Goal: Task Accomplishment & Management: Use online tool/utility

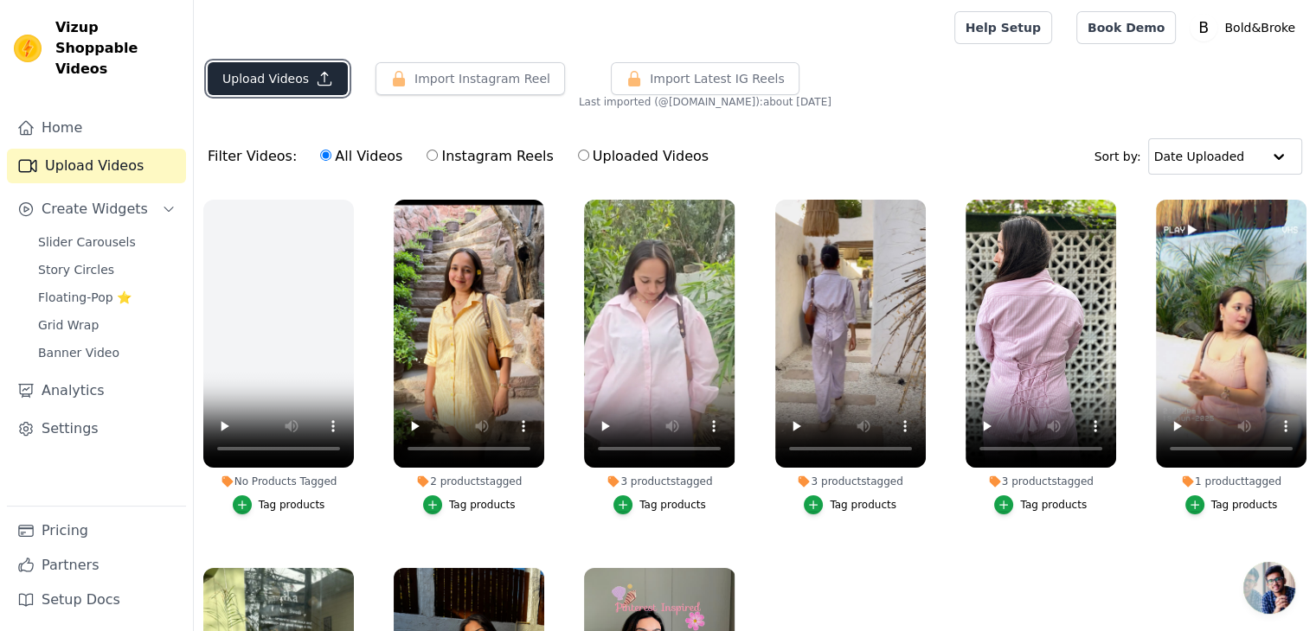
click at [291, 82] on button "Upload Videos" at bounding box center [278, 78] width 140 height 33
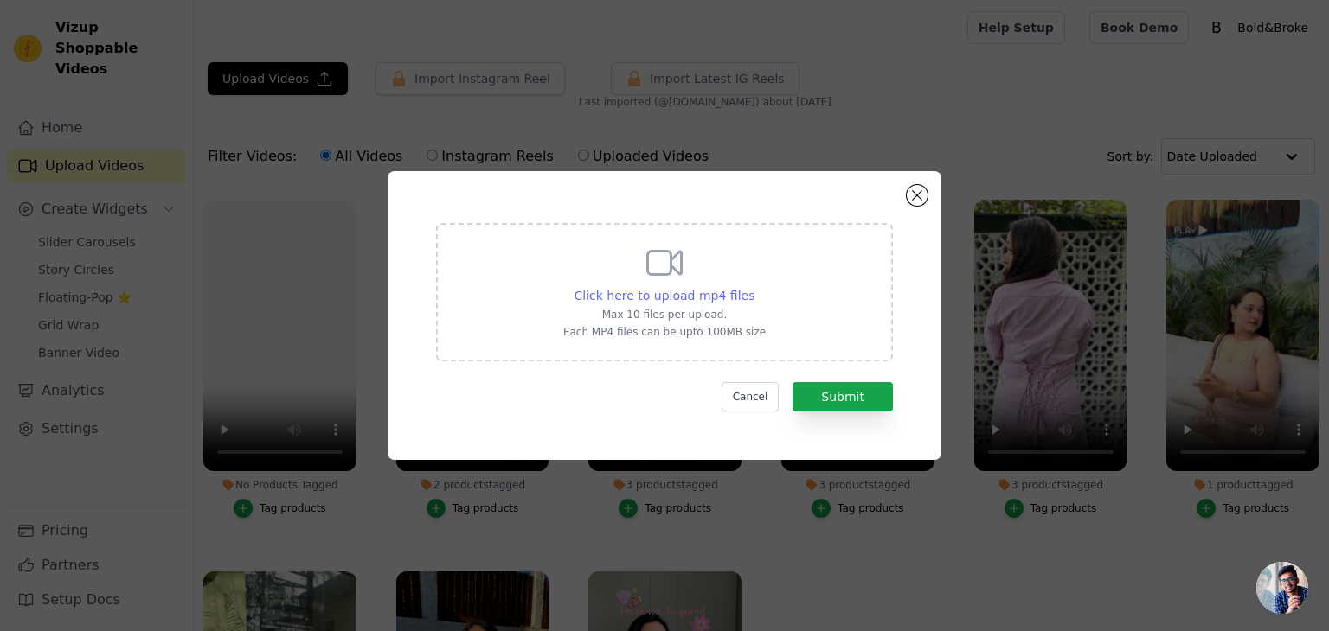
click at [692, 289] on span "Click here to upload mp4 files" at bounding box center [664, 296] width 181 height 14
click at [753, 287] on input "Click here to upload mp4 files Max 10 files per upload. Each MP4 files can be u…" at bounding box center [753, 286] width 1 height 1
type input "C:\fakepath\IMG_1161 (2) ([DOMAIN_NAME]).mp4"
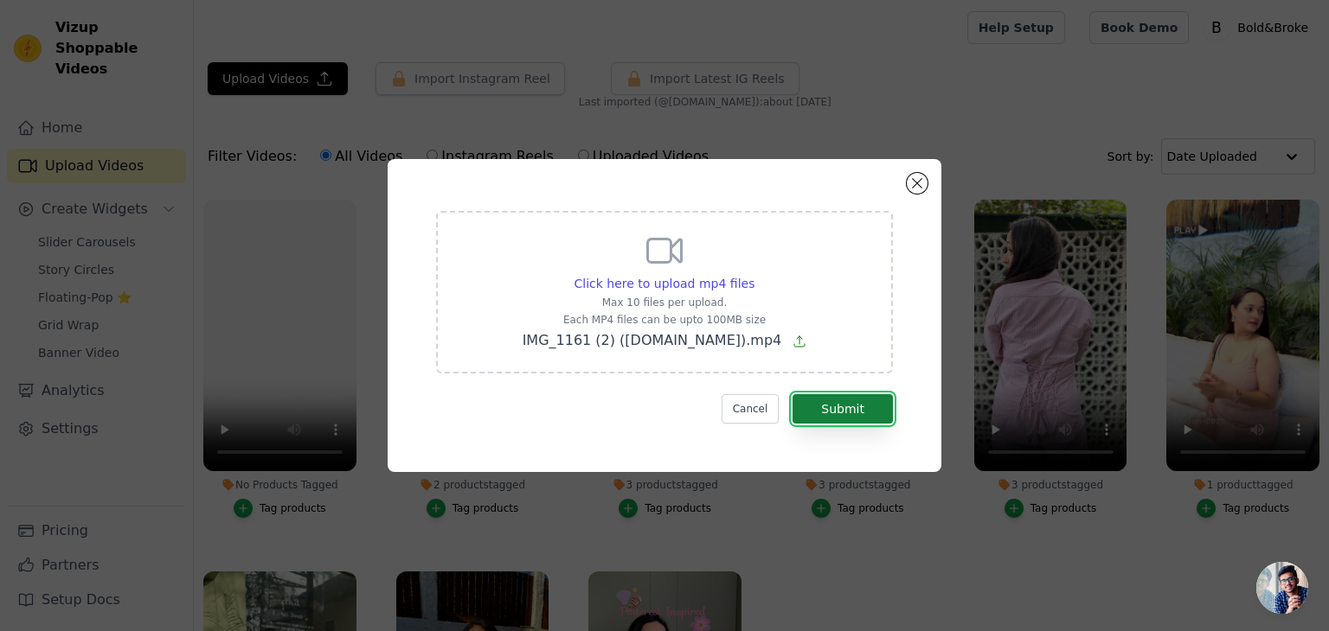
click at [840, 395] on button "Submit" at bounding box center [842, 408] width 100 height 29
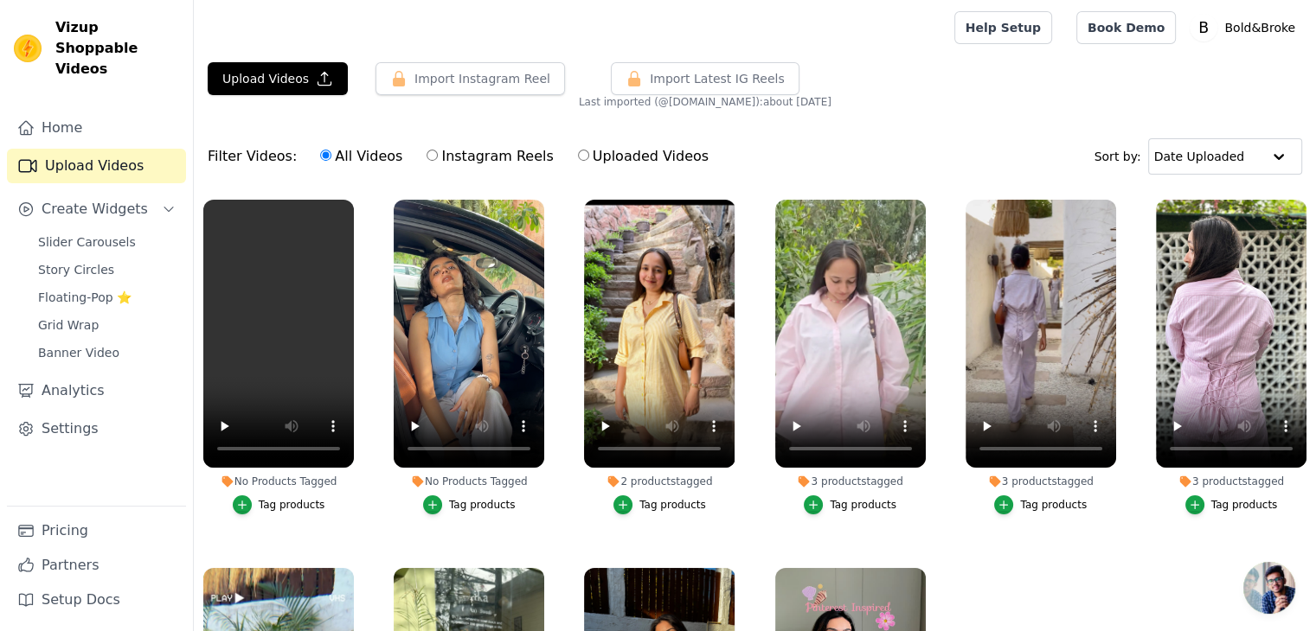
click at [489, 508] on div "Tag products" at bounding box center [482, 505] width 67 height 14
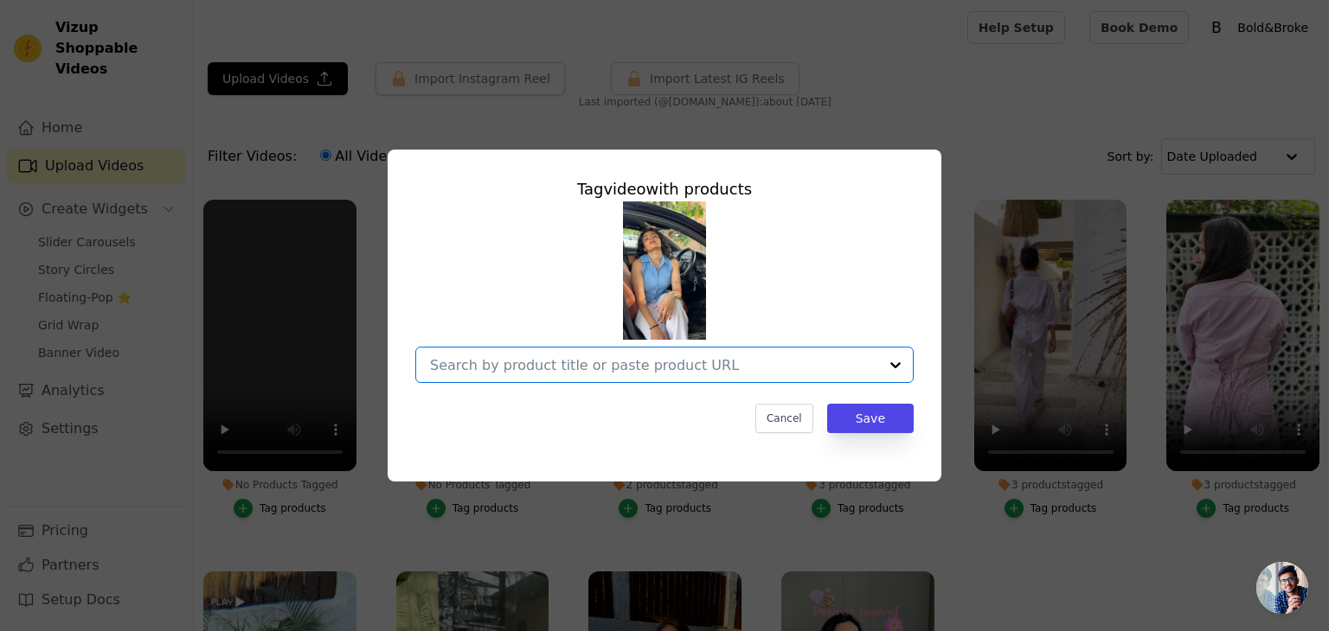
click at [541, 367] on input "No Products Tagged Tag video with products Option undefined, selected. Select i…" at bounding box center [654, 365] width 448 height 16
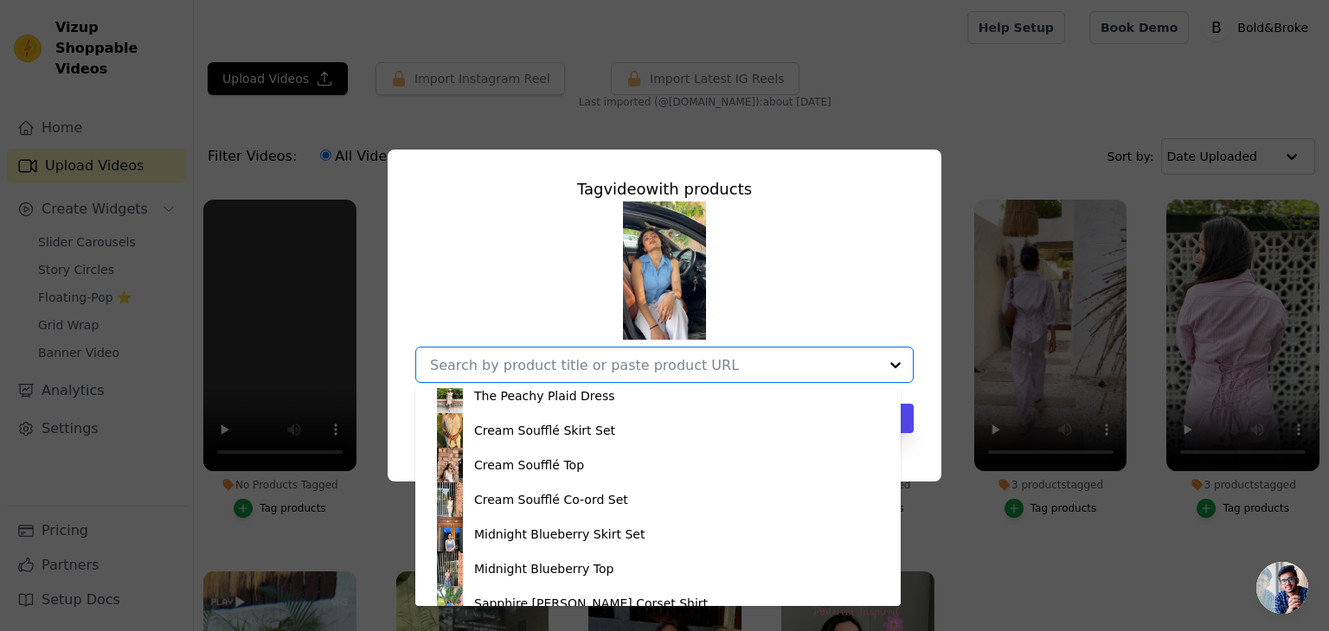
scroll to position [889, 0]
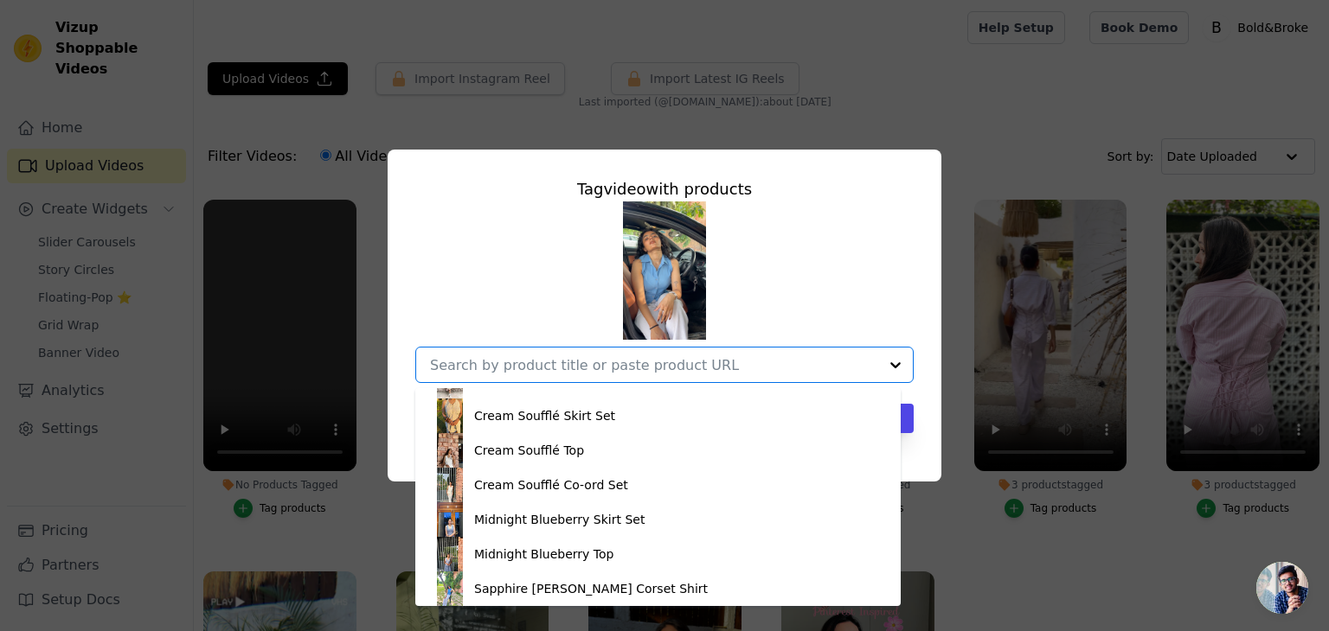
click at [512, 590] on div "Sapphire [PERSON_NAME] Corset Shirt" at bounding box center [591, 588] width 234 height 17
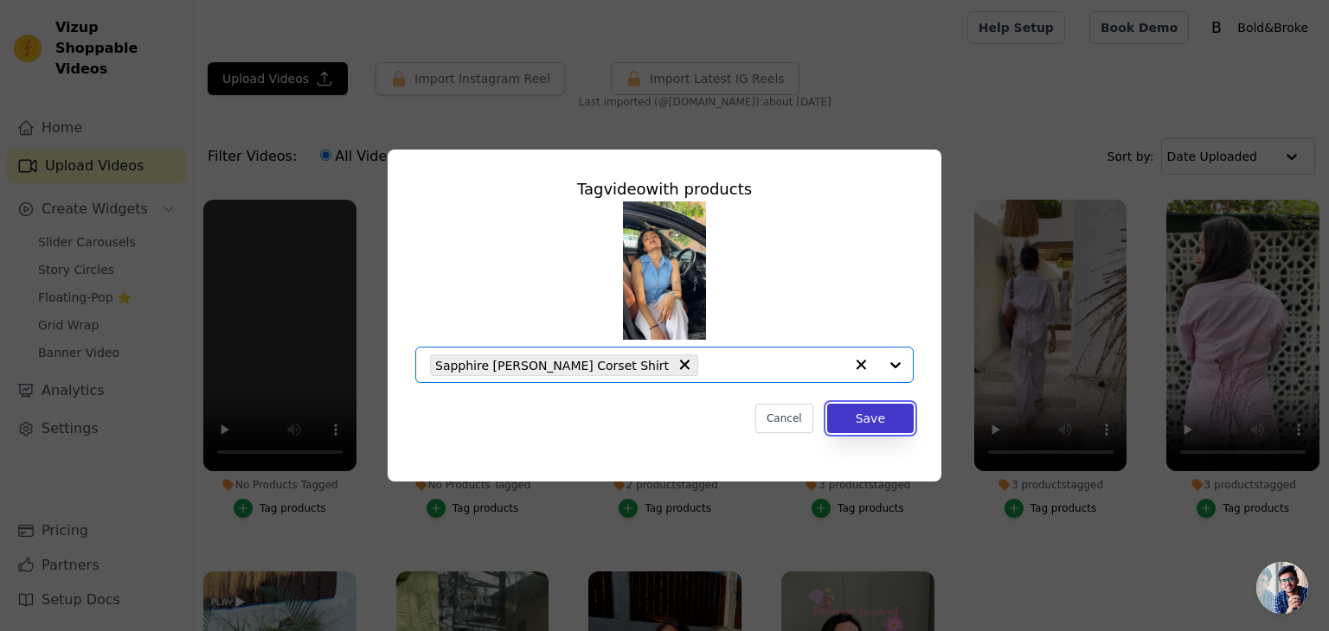
click at [861, 427] on button "Save" at bounding box center [870, 418] width 86 height 29
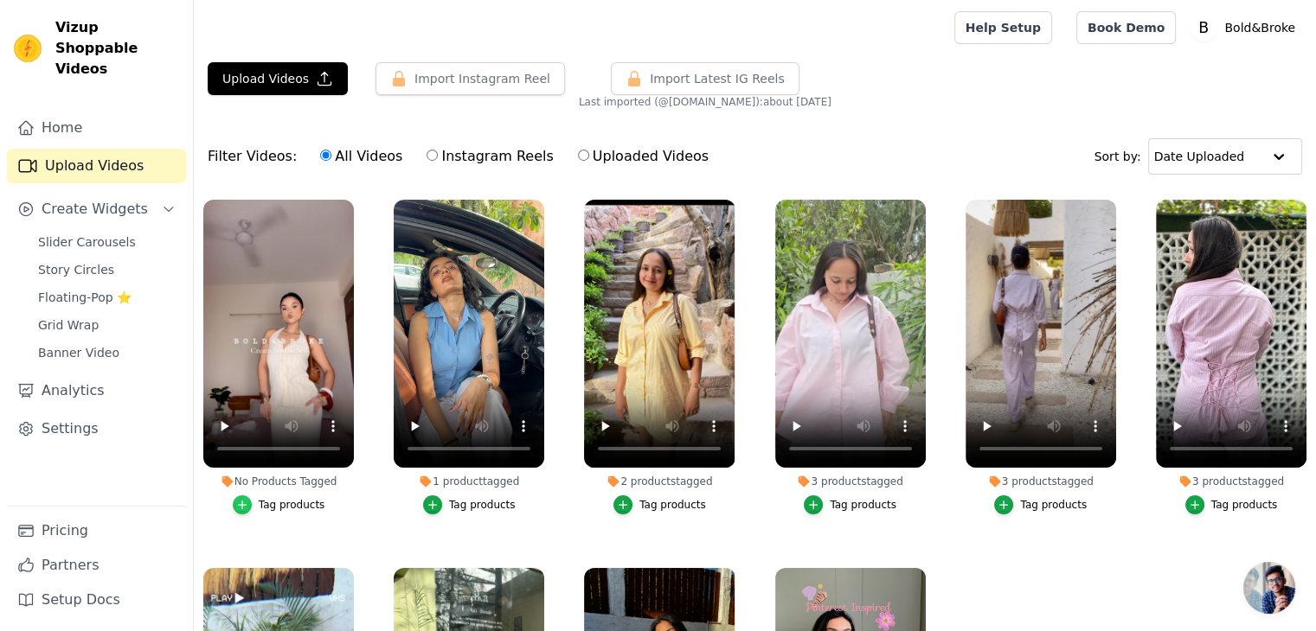
click at [248, 502] on icon "button" at bounding box center [242, 505] width 12 height 12
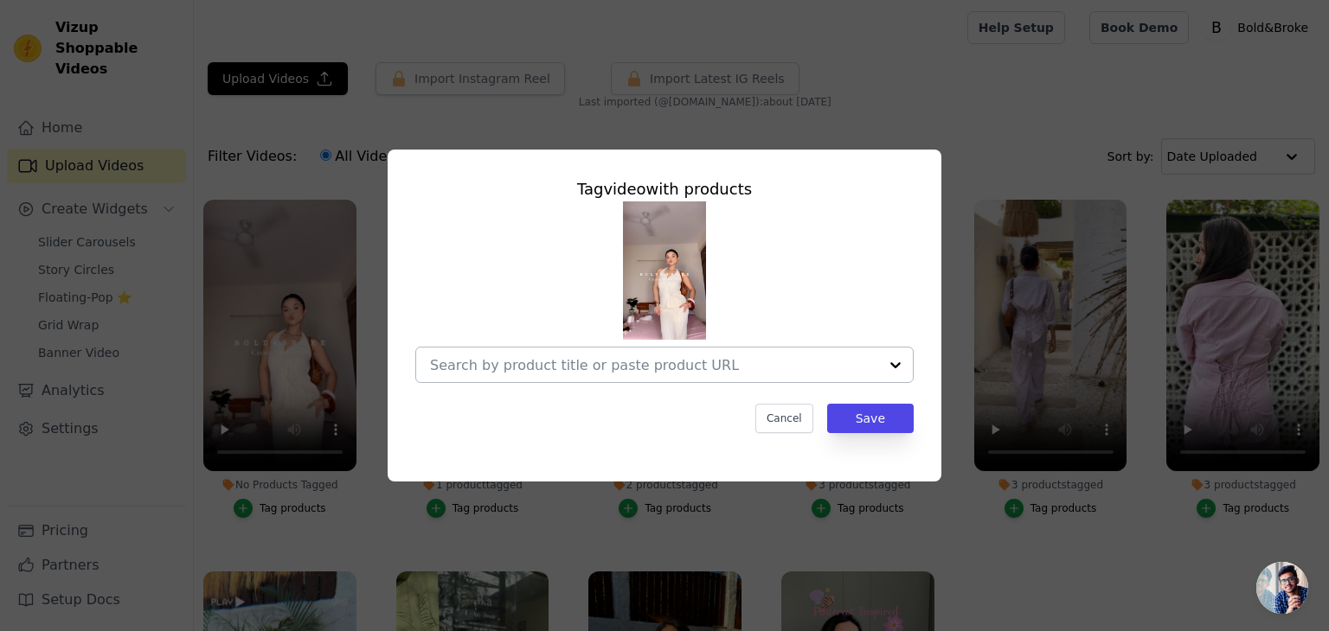
click at [609, 369] on input "No Products Tagged Tag video with products Cancel Save Tag products" at bounding box center [654, 365] width 448 height 16
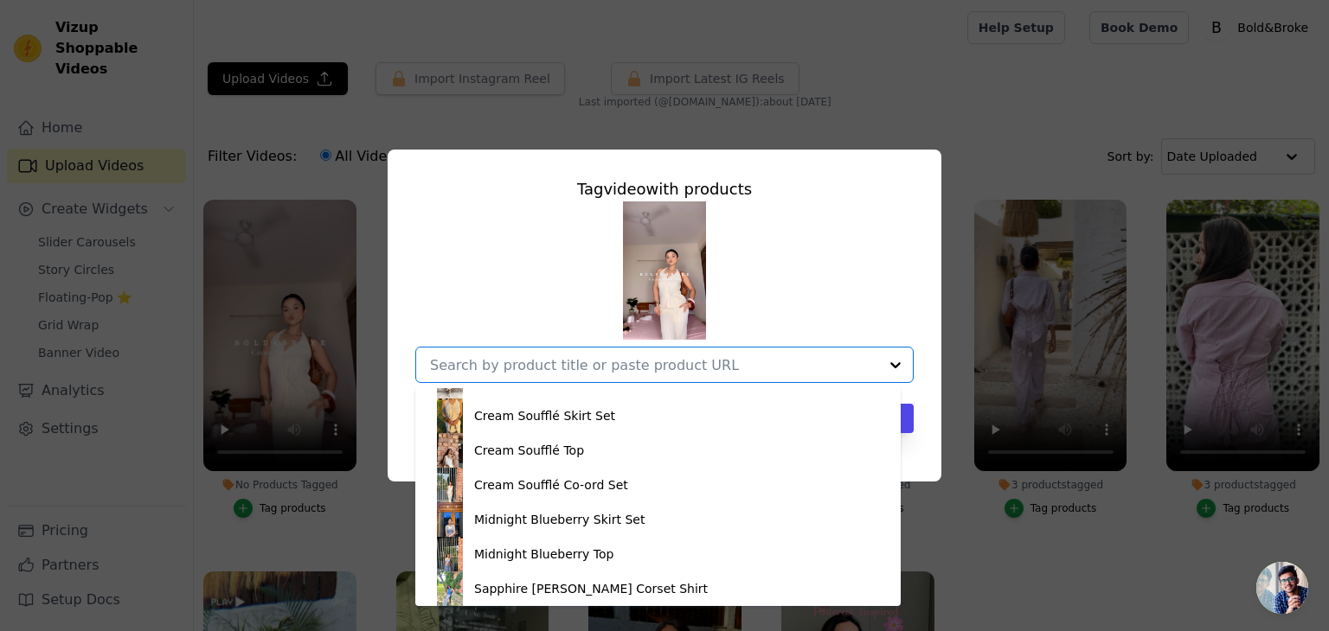
click at [492, 479] on div "Cream Soufflé Co-ord Set" at bounding box center [551, 485] width 154 height 17
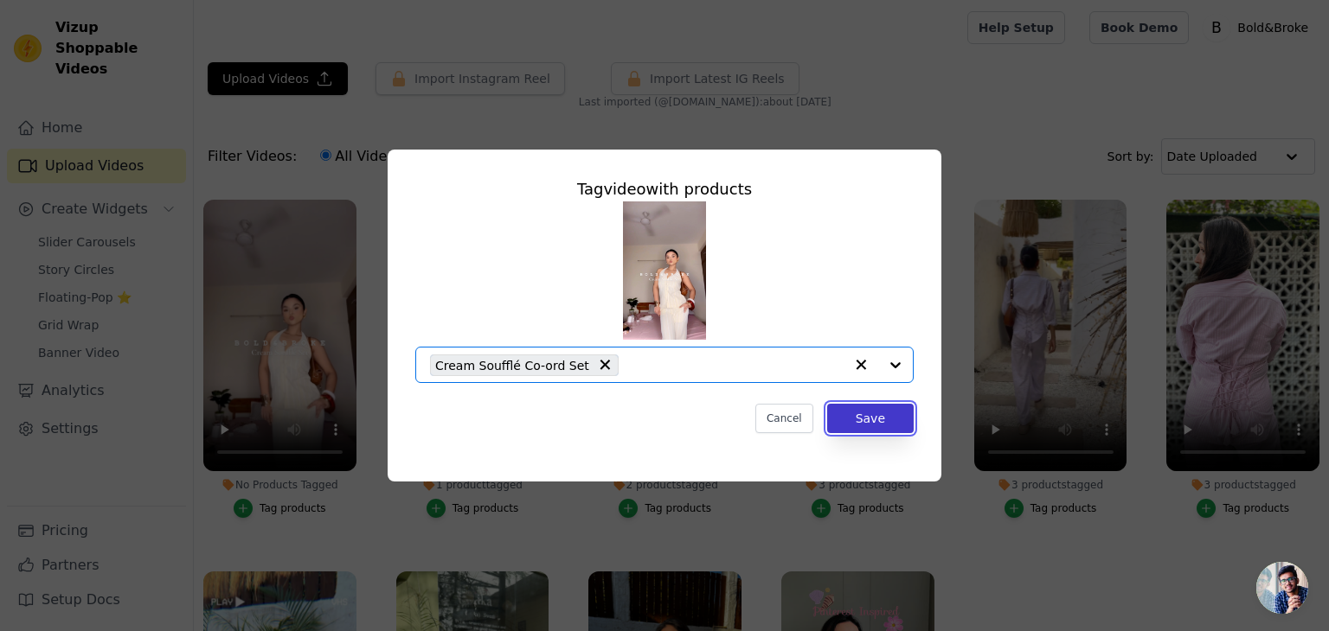
click at [863, 419] on button "Save" at bounding box center [870, 418] width 86 height 29
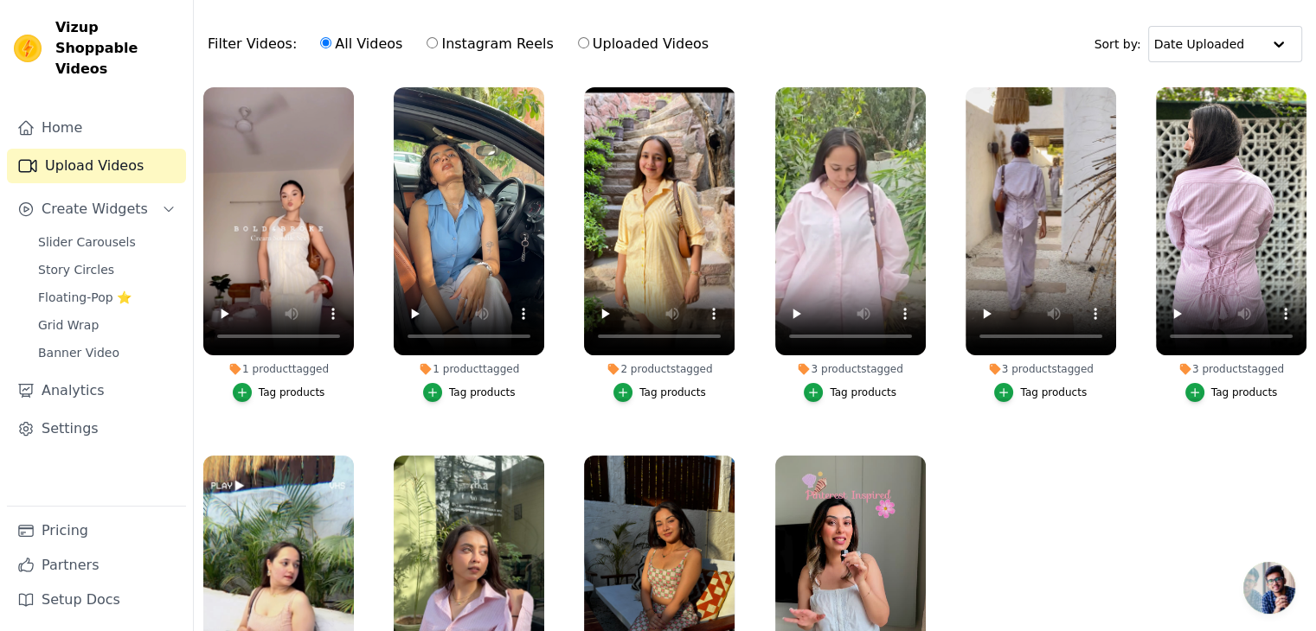
scroll to position [0, 0]
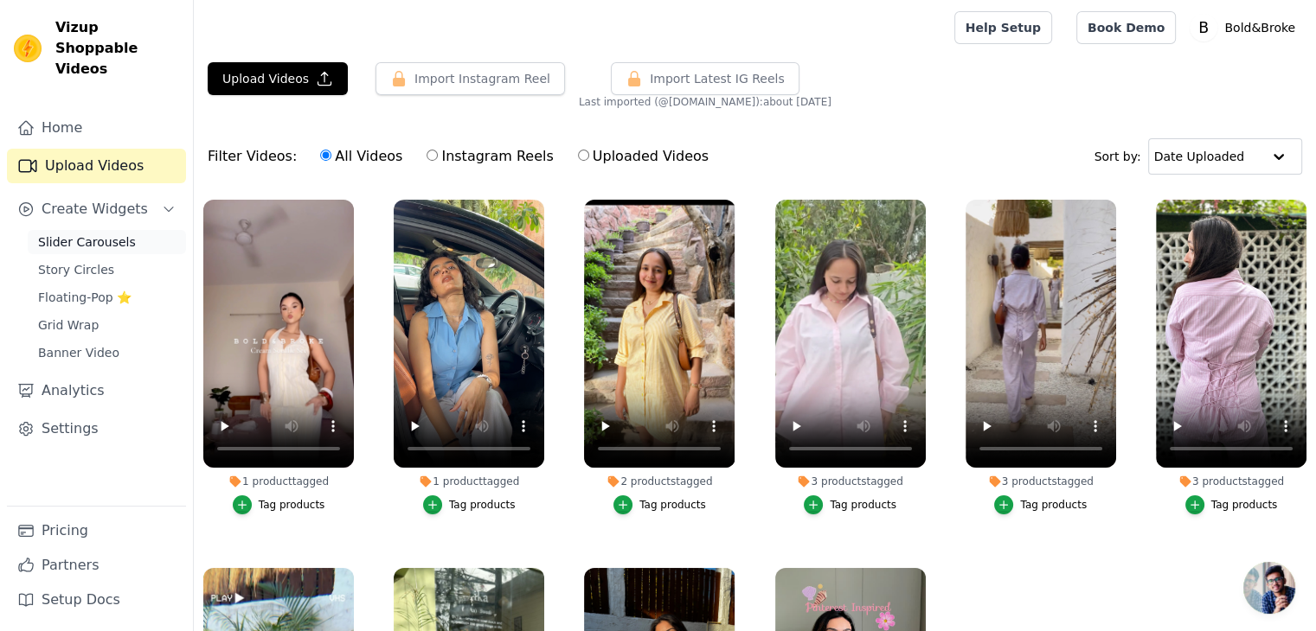
click at [93, 234] on span "Slider Carousels" at bounding box center [87, 242] width 98 height 17
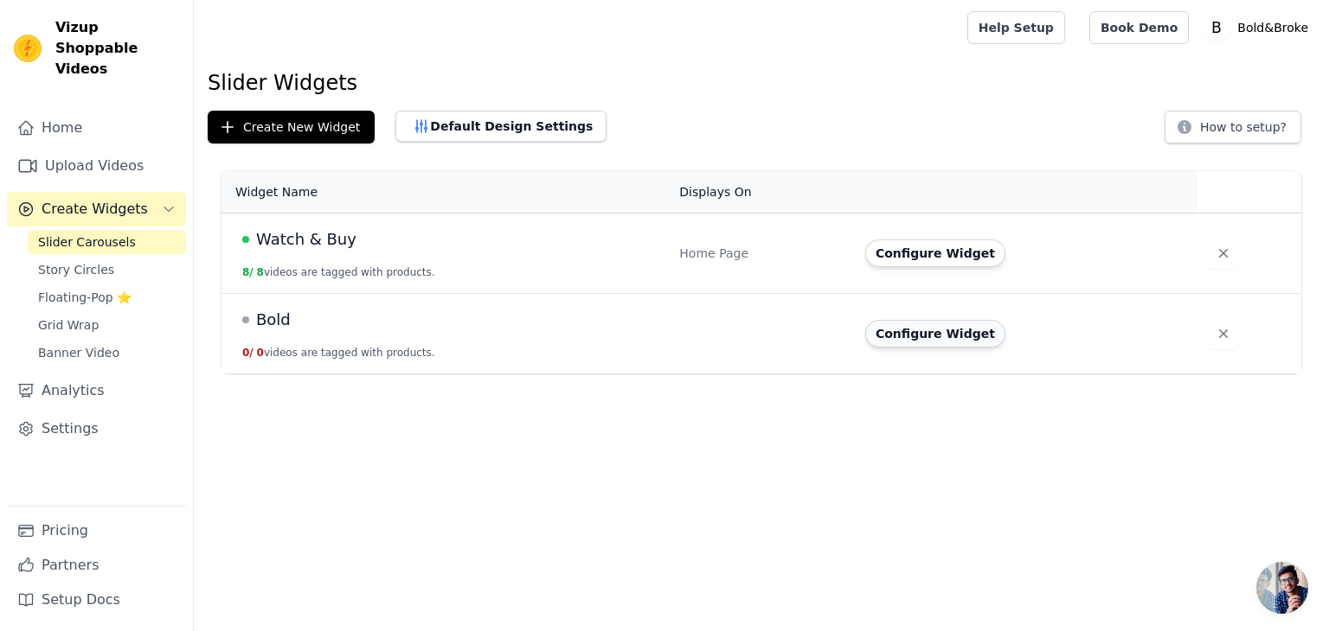
click at [927, 337] on button "Configure Widget" at bounding box center [935, 334] width 140 height 28
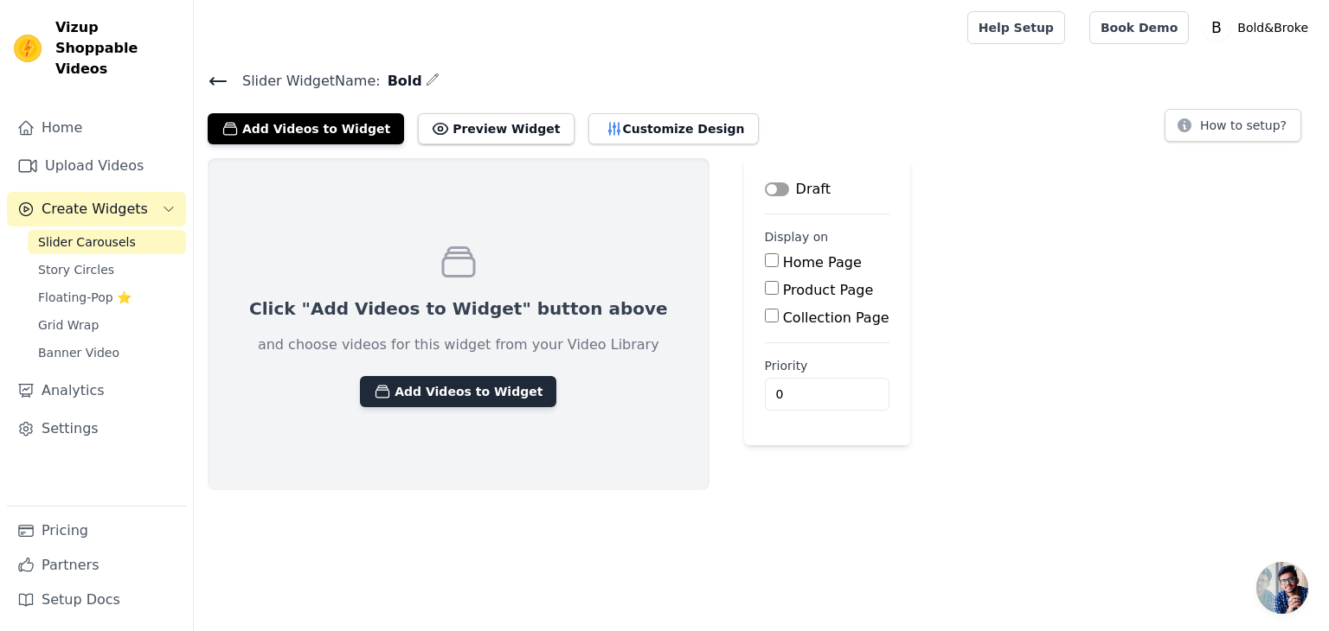
click at [407, 392] on button "Add Videos to Widget" at bounding box center [458, 391] width 196 height 31
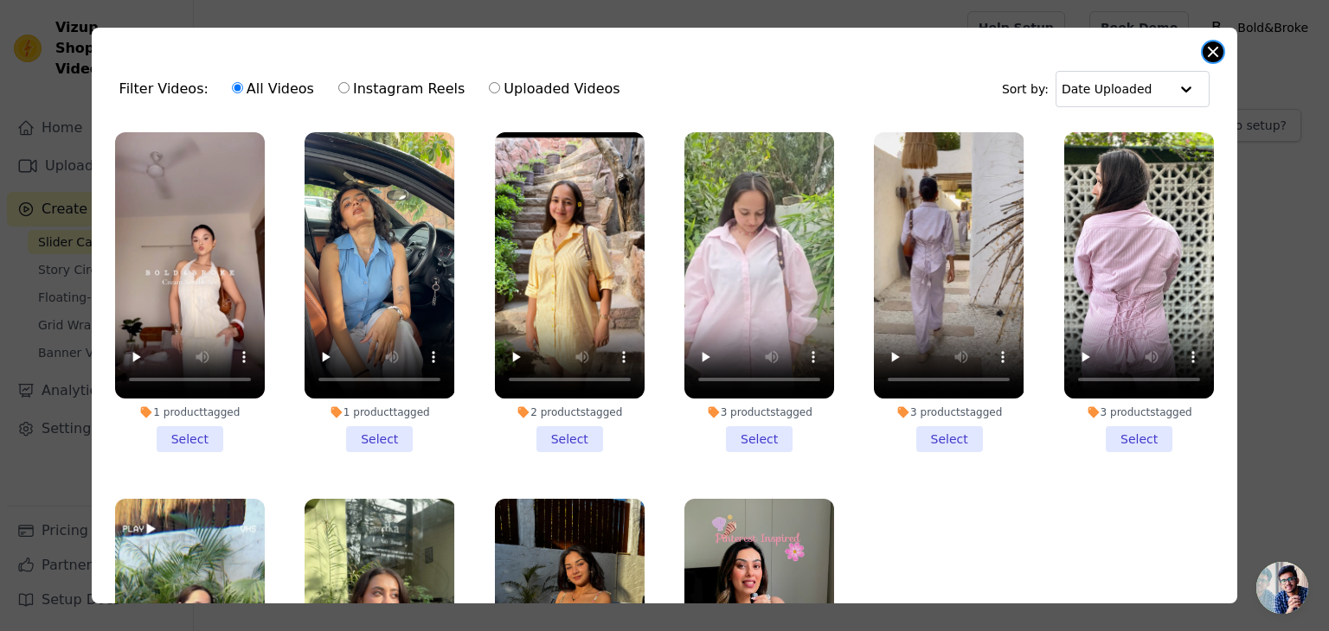
click at [1213, 52] on button "Close modal" at bounding box center [1212, 52] width 21 height 21
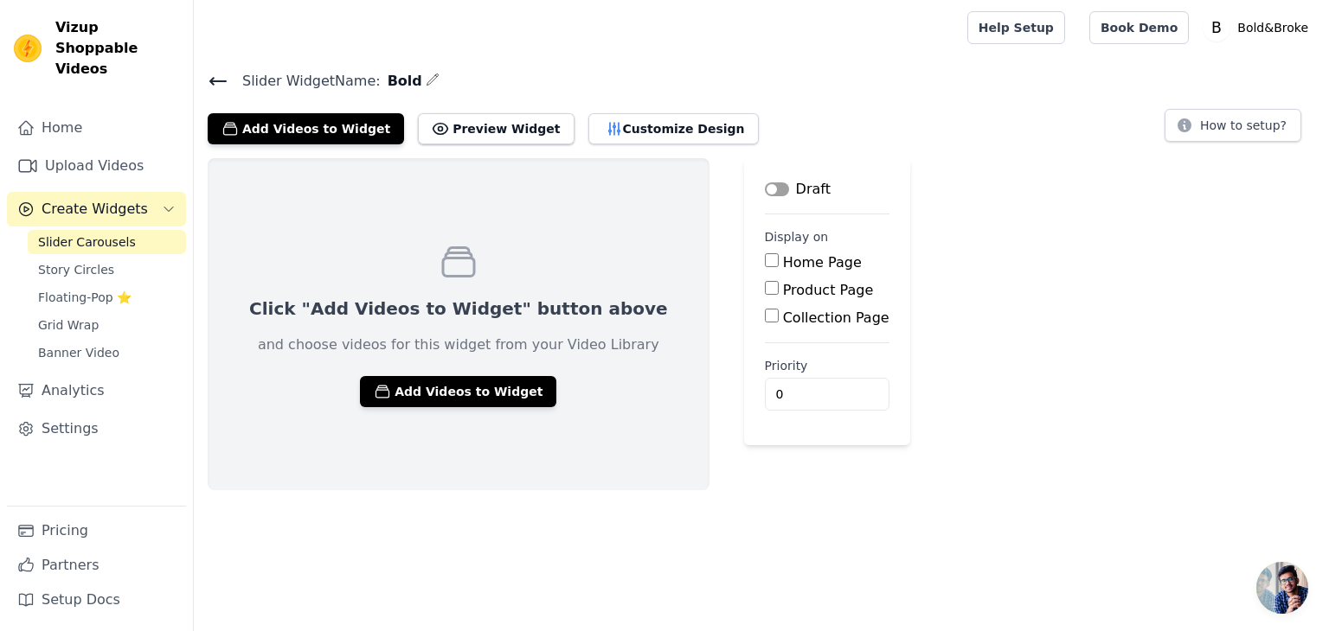
click at [222, 82] on icon at bounding box center [218, 81] width 21 height 21
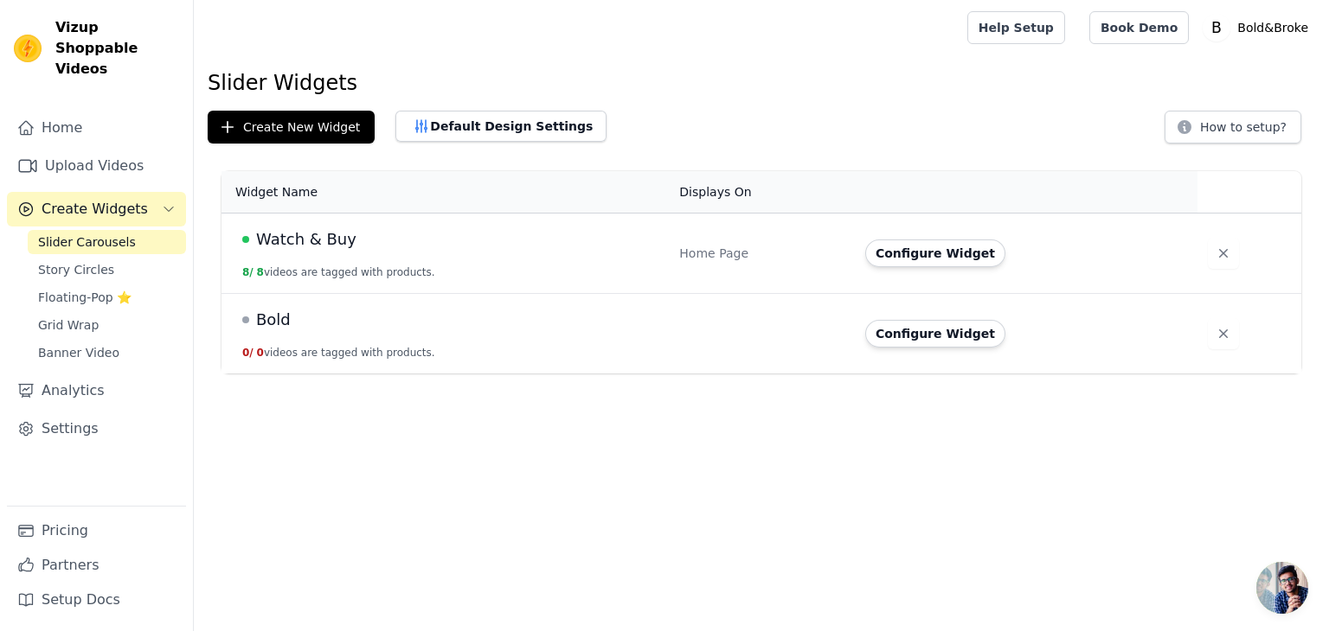
click at [915, 291] on td "Configure Widget" at bounding box center [1026, 254] width 343 height 80
click at [938, 254] on button "Configure Widget" at bounding box center [935, 254] width 140 height 28
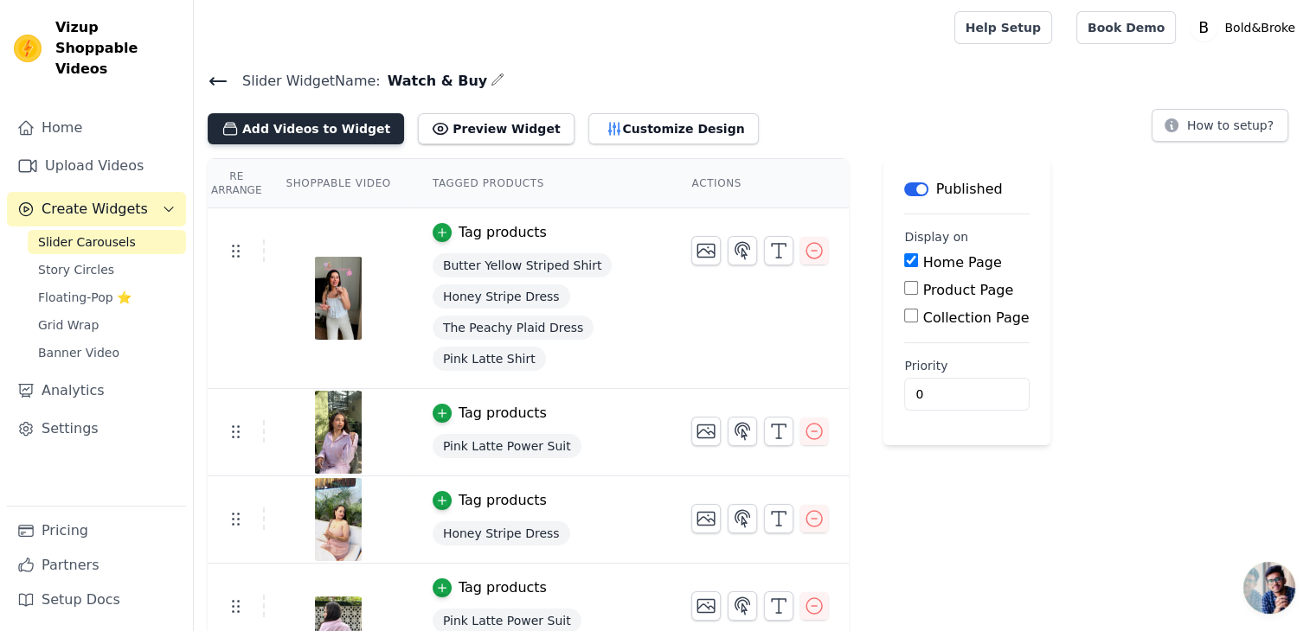
click at [257, 134] on button "Add Videos to Widget" at bounding box center [306, 128] width 196 height 31
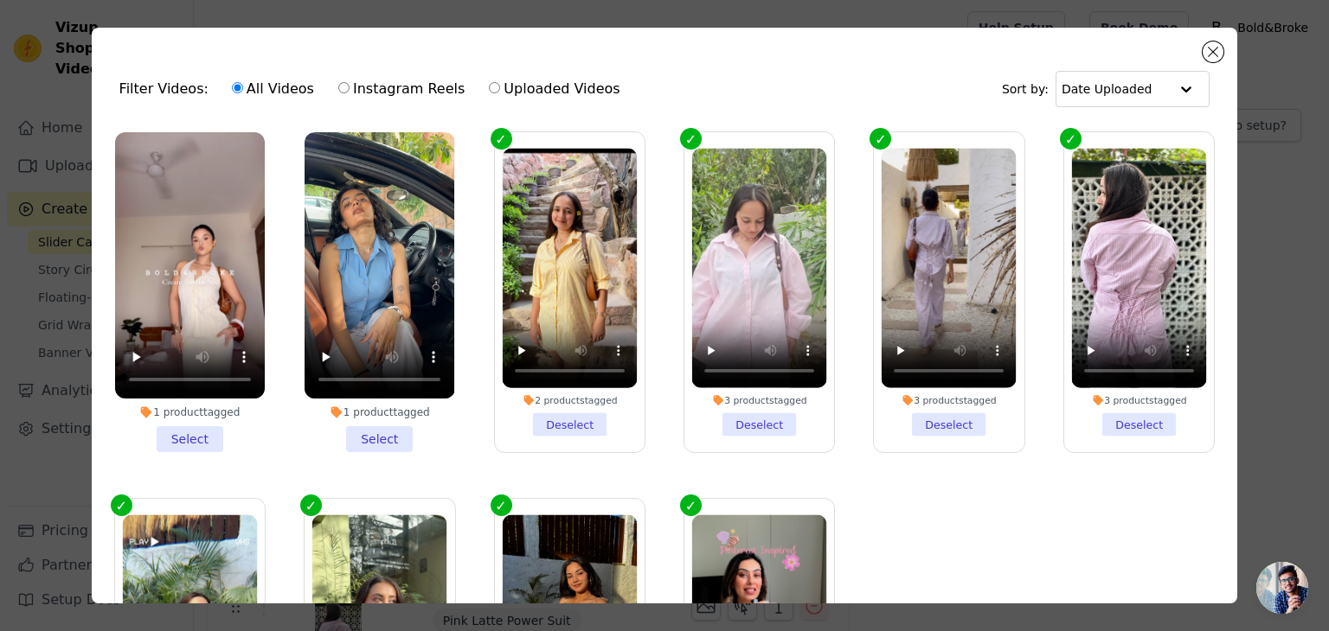
click at [176, 433] on li "1 product tagged Select" at bounding box center [190, 292] width 150 height 320
click at [0, 0] on input "1 product tagged Select" at bounding box center [0, 0] width 0 height 0
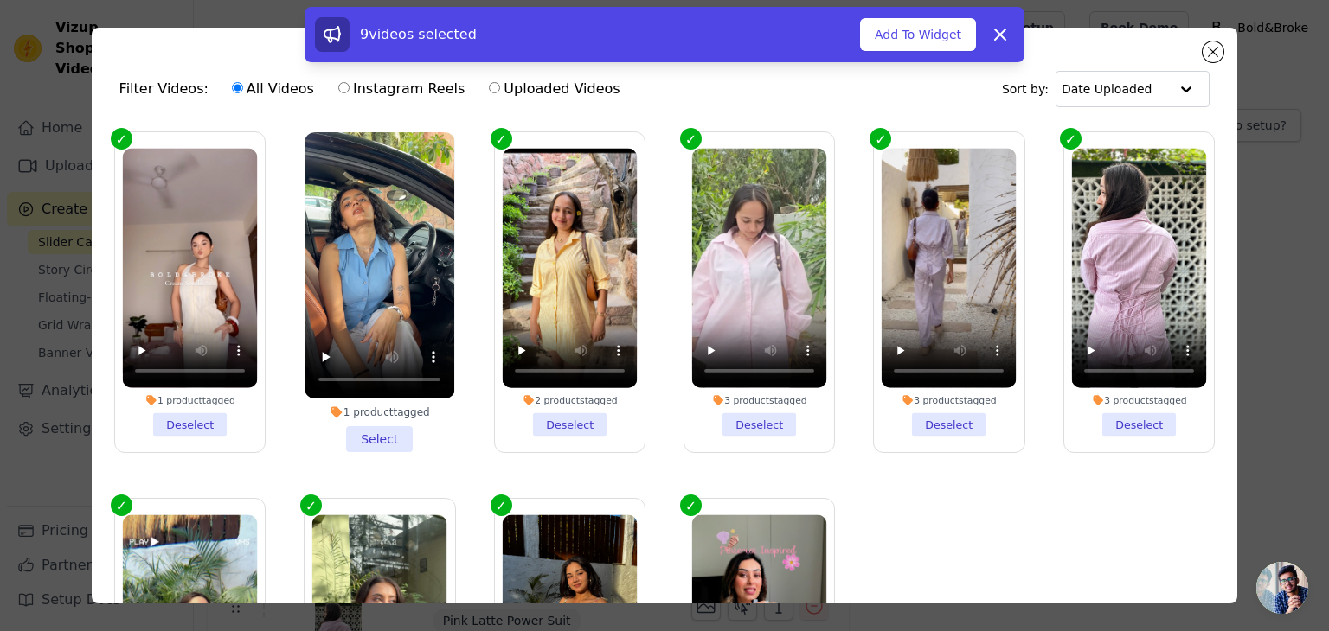
click at [365, 428] on li "1 product tagged Select" at bounding box center [379, 292] width 150 height 320
click at [0, 0] on input "1 product tagged Select" at bounding box center [0, 0] width 0 height 0
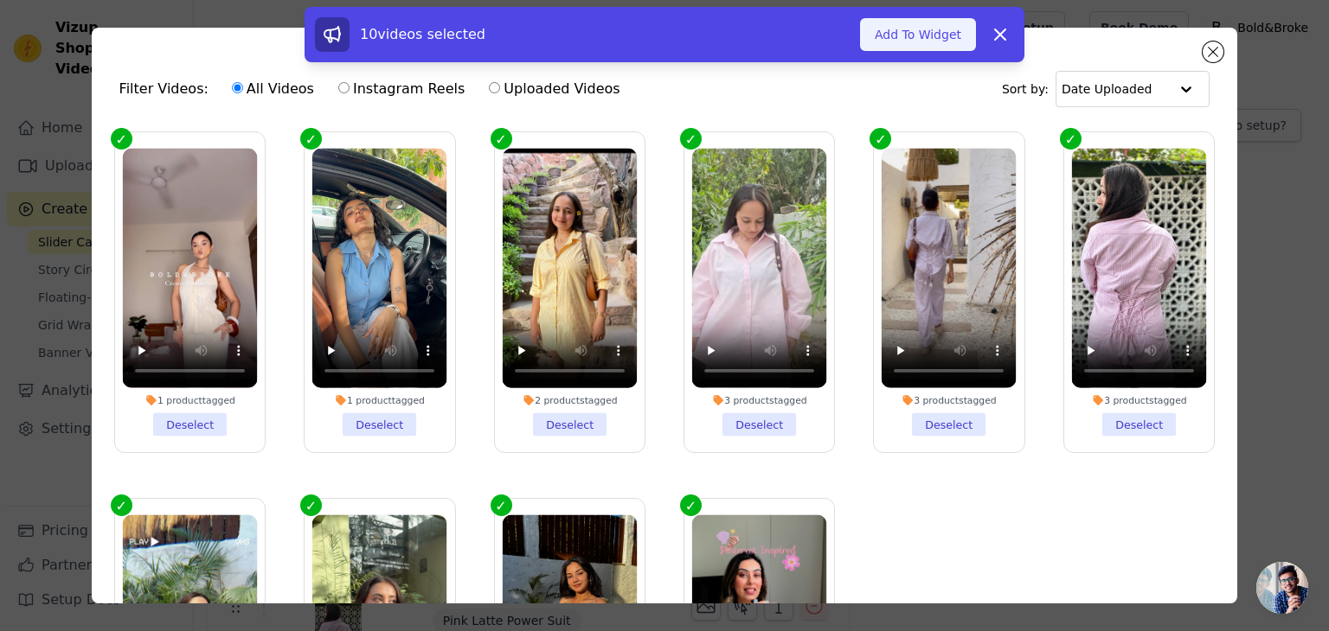
click at [906, 41] on button "Add To Widget" at bounding box center [918, 34] width 116 height 33
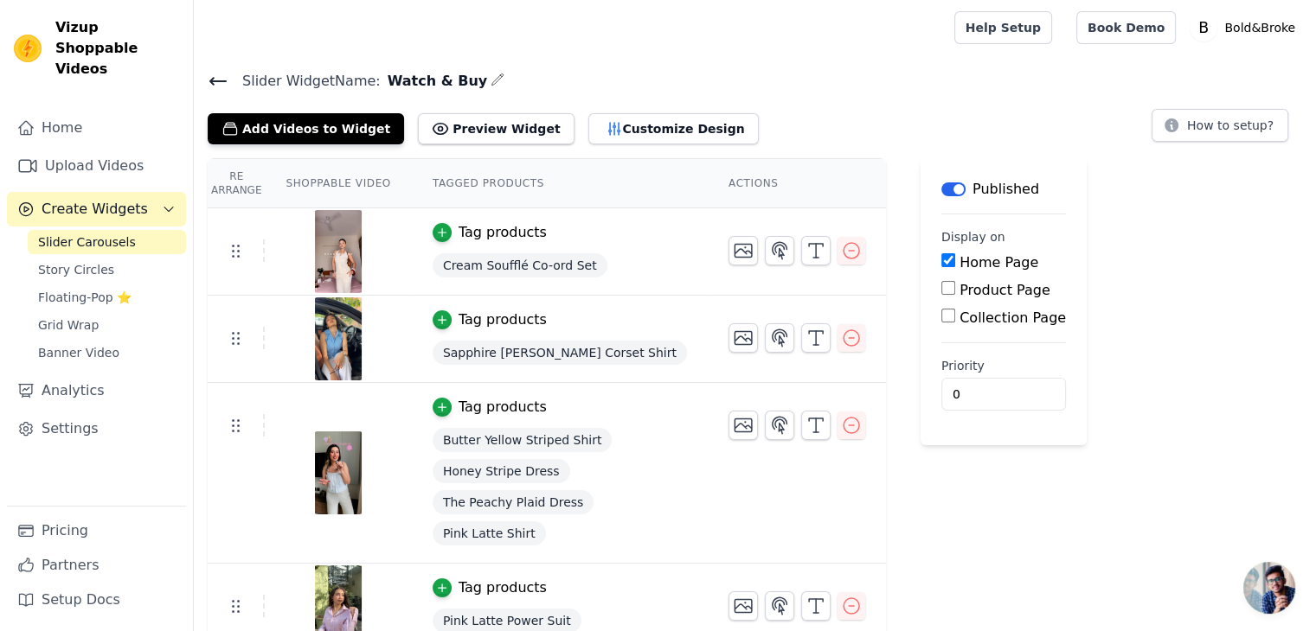
click at [941, 287] on input "Product Page" at bounding box center [948, 288] width 14 height 14
checkbox input "true"
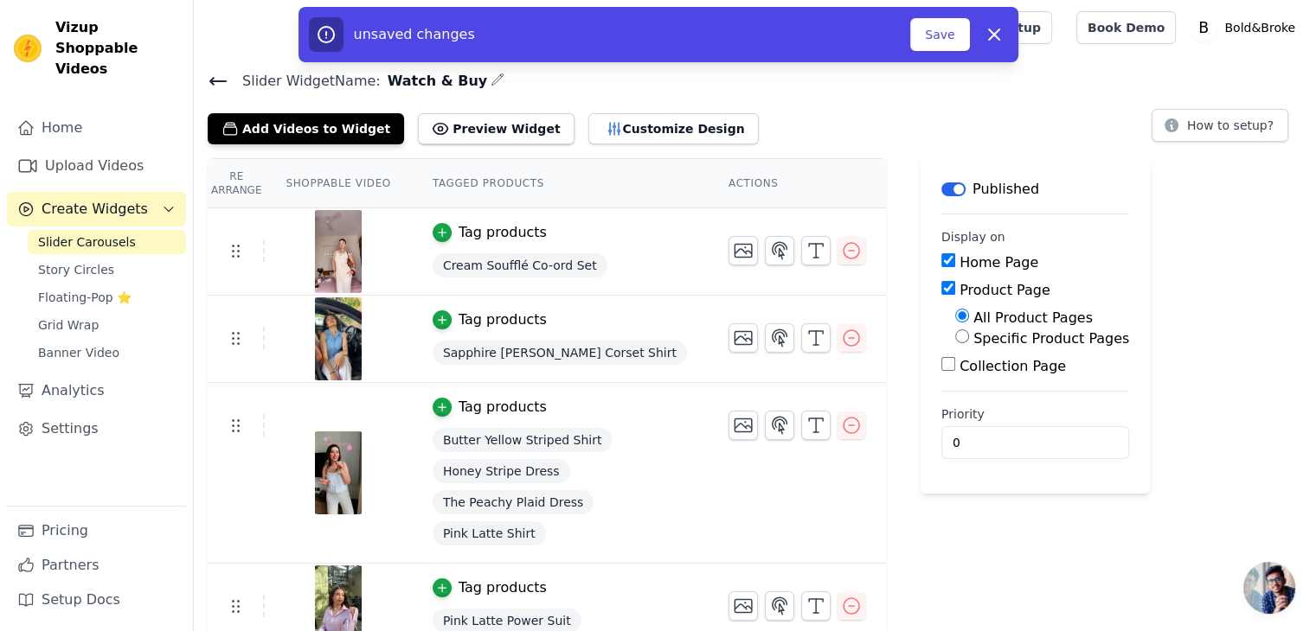
click at [941, 369] on input "Collection Page" at bounding box center [948, 364] width 14 height 14
checkbox input "true"
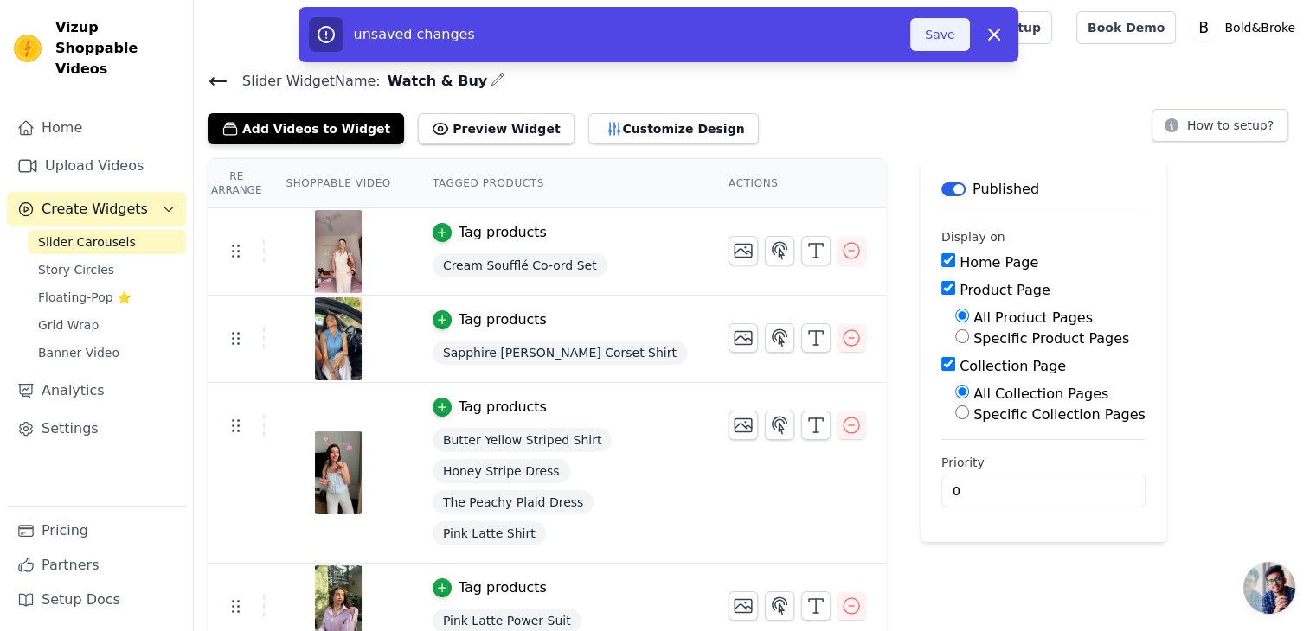
click at [927, 38] on button "Save" at bounding box center [939, 34] width 59 height 33
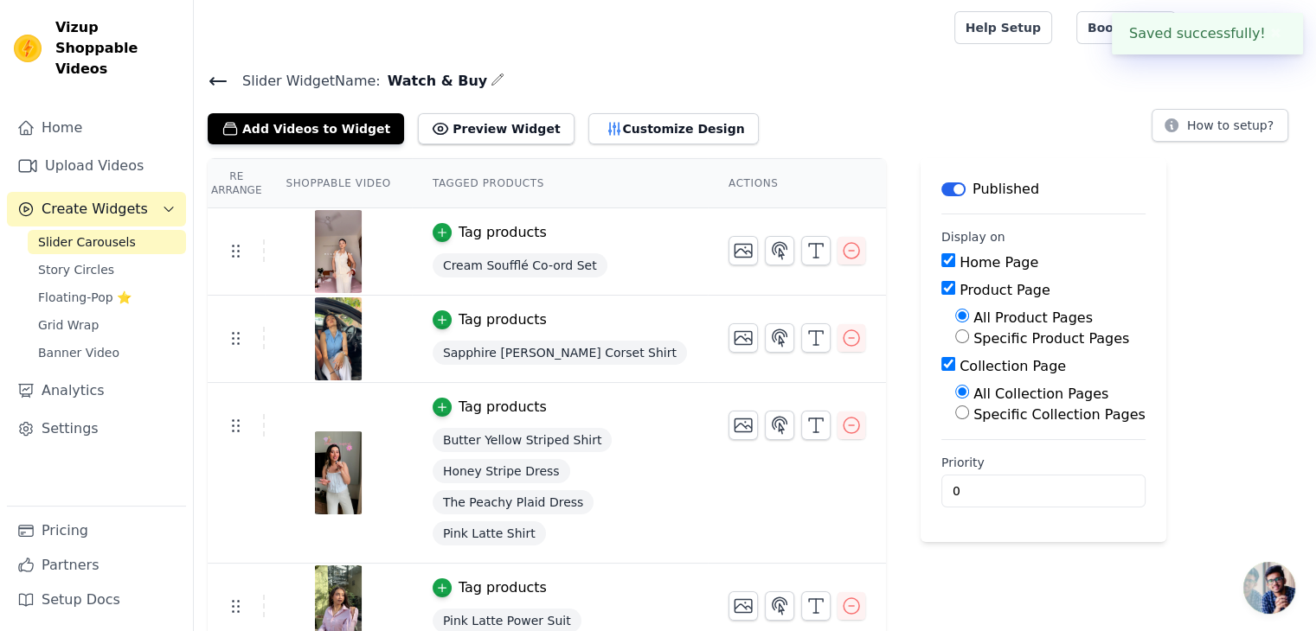
click at [933, 49] on div at bounding box center [571, 27] width 726 height 55
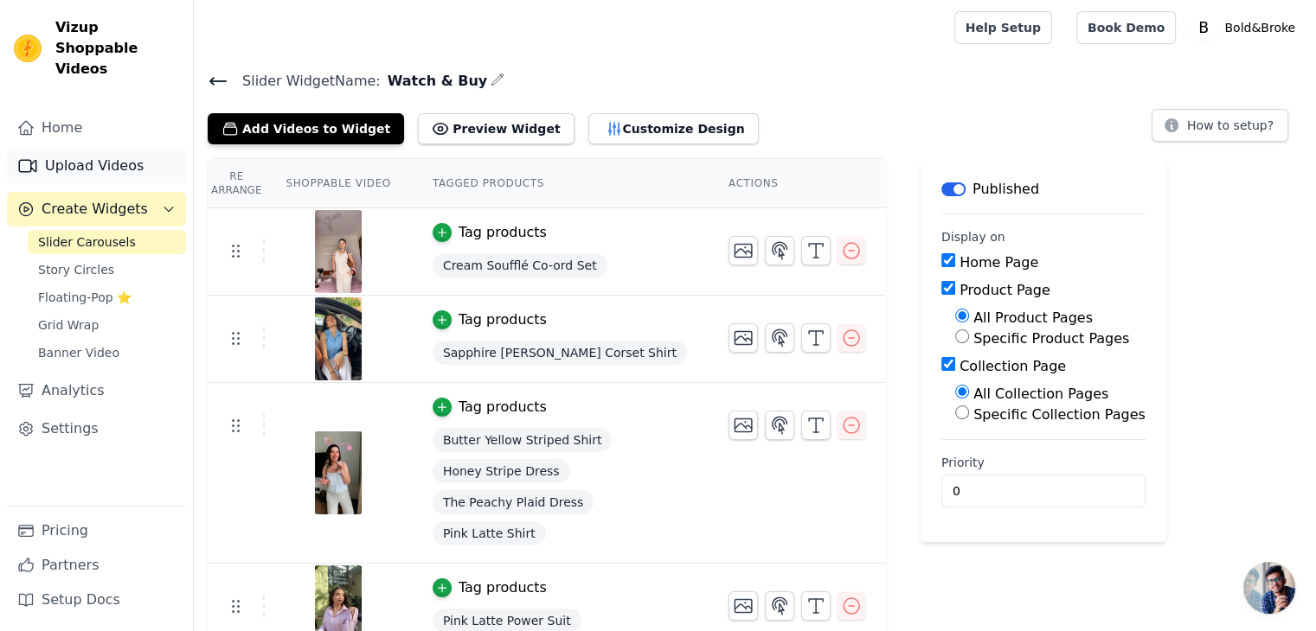
click at [76, 149] on link "Upload Videos" at bounding box center [96, 166] width 179 height 35
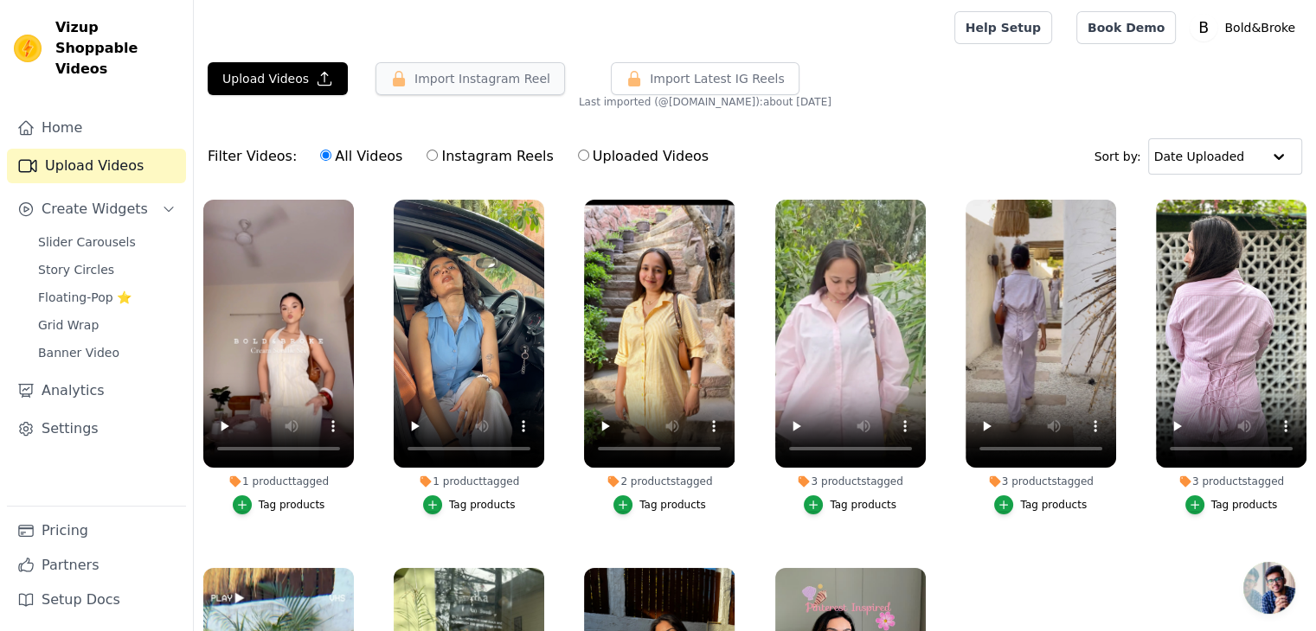
click at [455, 77] on button "Import Instagram Reel" at bounding box center [469, 78] width 189 height 33
click at [430, 80] on button "Import Instagram Reel" at bounding box center [469, 78] width 189 height 33
click at [412, 74] on button "Import Instagram Reel" at bounding box center [469, 78] width 189 height 33
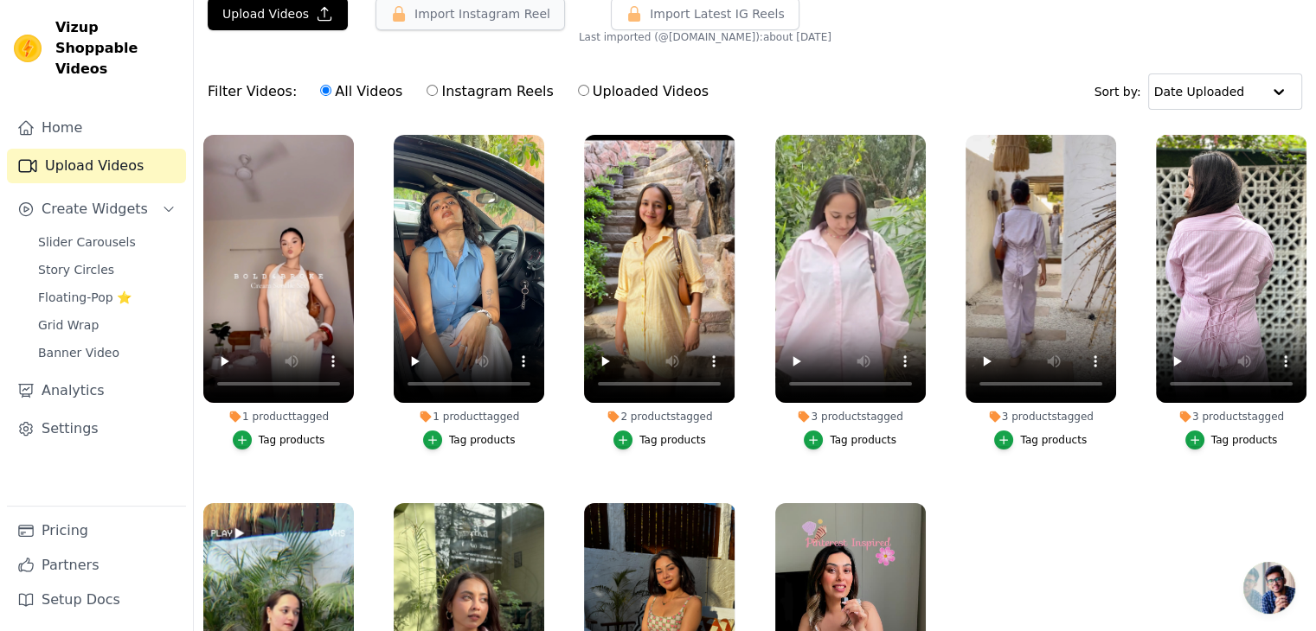
scroll to position [128, 0]
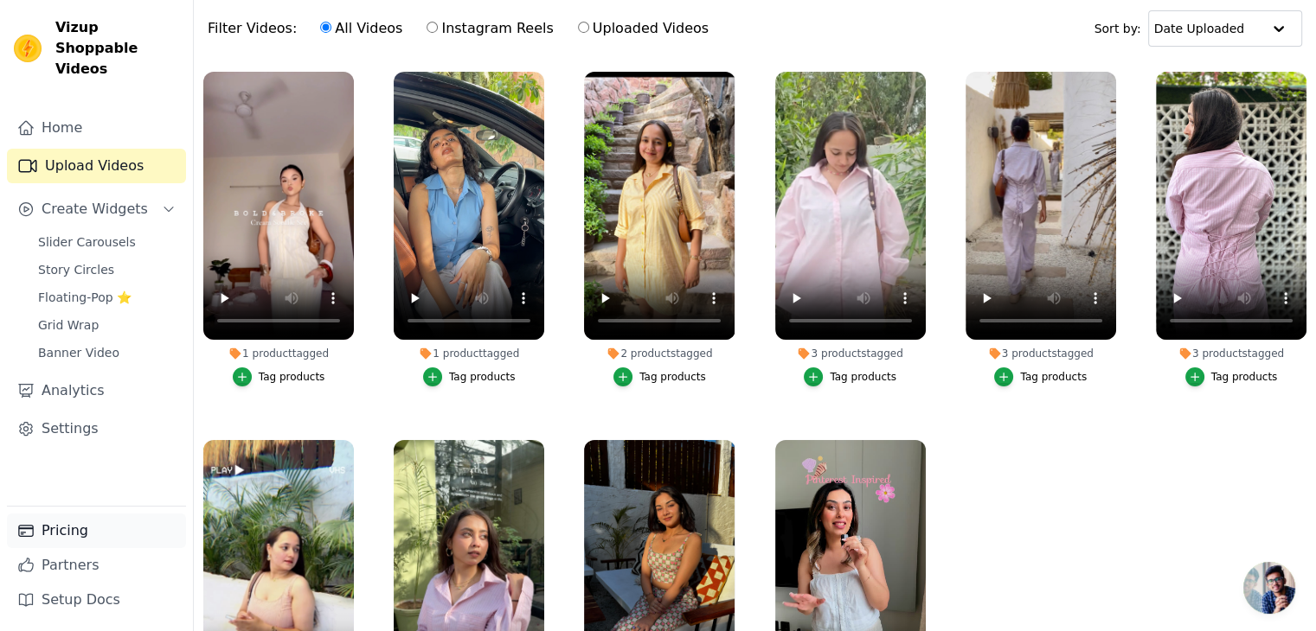
click at [62, 540] on link "Pricing" at bounding box center [96, 531] width 179 height 35
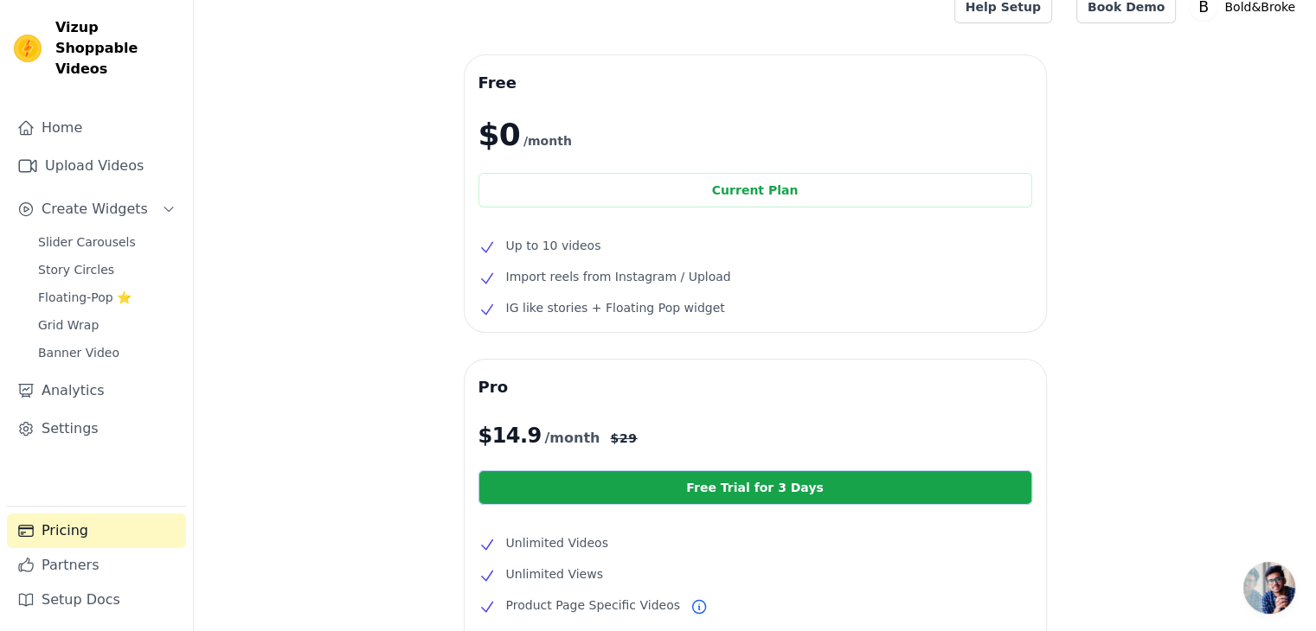
scroll to position [23, 0]
